Goal: Transaction & Acquisition: Purchase product/service

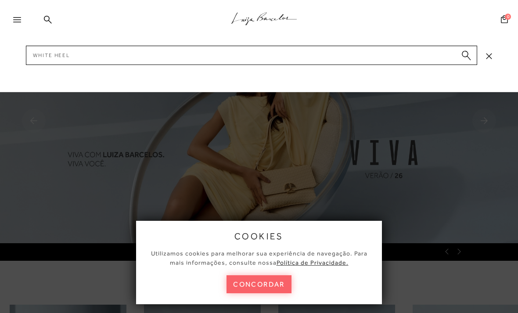
type input "White heels"
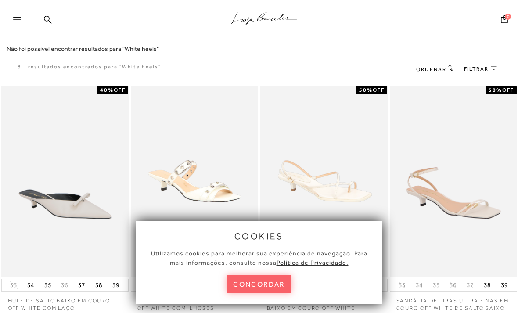
click at [45, 23] on icon at bounding box center [48, 19] width 8 height 8
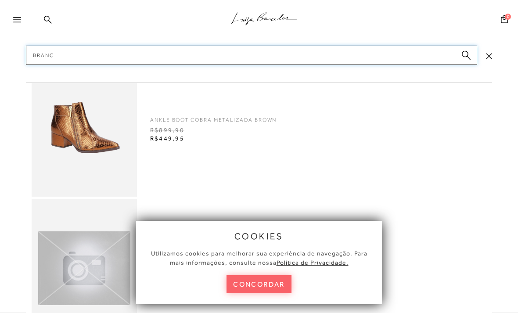
type input "Branco"
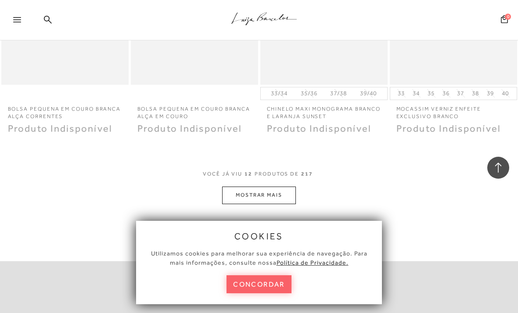
scroll to position [772, 0]
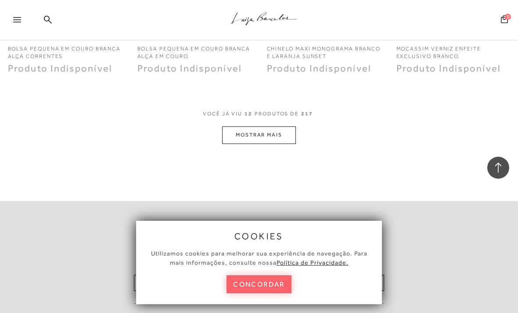
click at [273, 133] on button "MOSTRAR MAIS" at bounding box center [259, 134] width 74 height 17
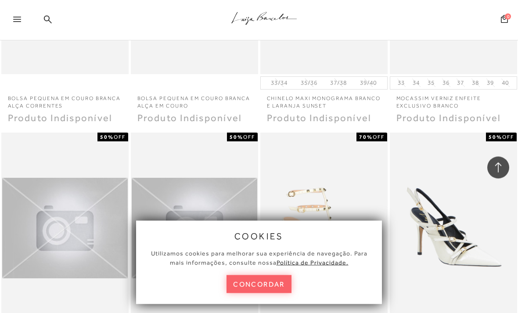
scroll to position [721, 0]
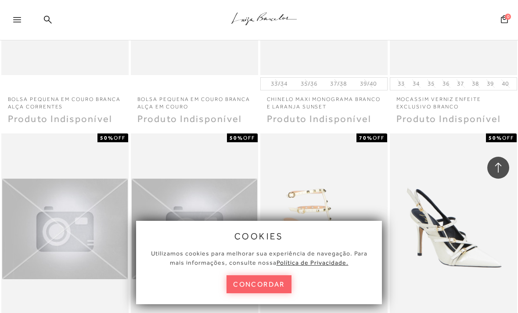
click at [47, 14] on div ".a{fill-rule:evenodd;stroke:#000!important;stroke-width:0!important;}" at bounding box center [273, 20] width 489 height 40
click at [44, 21] on icon at bounding box center [48, 19] width 8 height 8
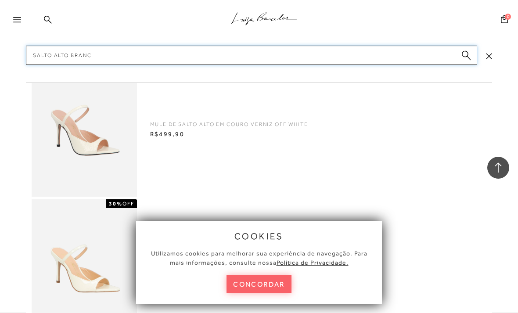
type input "Salto alto branco"
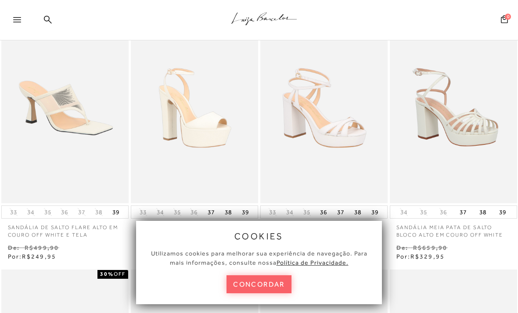
scroll to position [314, 0]
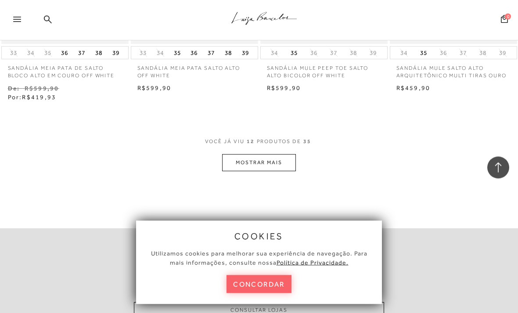
click at [283, 154] on button "MOSTRAR MAIS" at bounding box center [259, 162] width 74 height 17
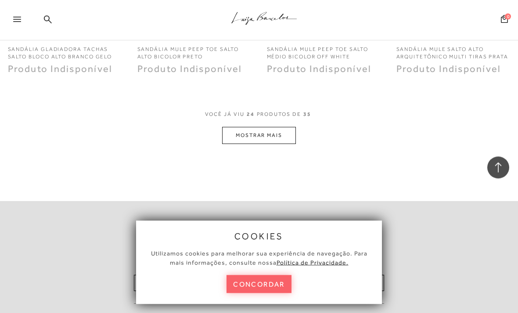
scroll to position [1520, 0]
click at [280, 133] on button "MOSTRAR MAIS" at bounding box center [259, 135] width 74 height 17
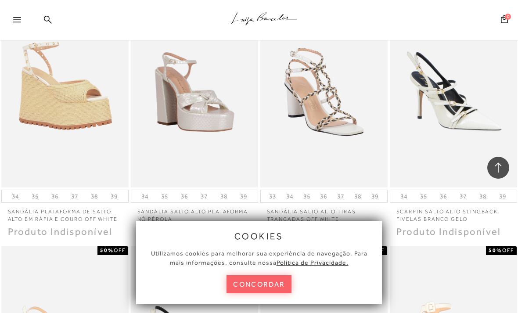
scroll to position [1606, 0]
